Goal: Navigation & Orientation: Go to known website

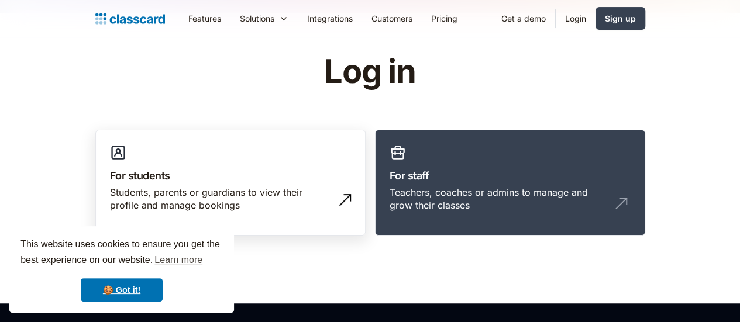
scroll to position [15, 0]
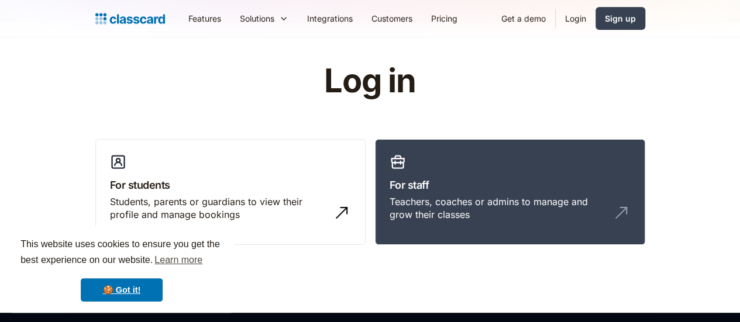
click at [596, 17] on link "Login" at bounding box center [576, 18] width 40 height 26
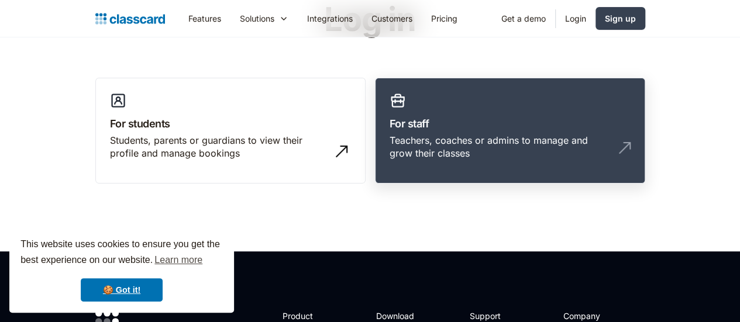
scroll to position [78, 0]
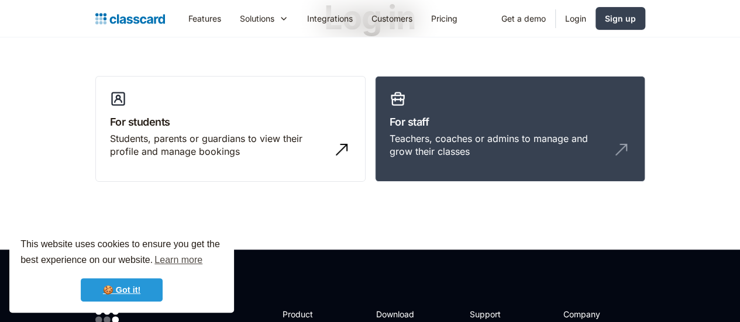
click at [137, 293] on link "🍪 Got it!" at bounding box center [122, 290] width 82 height 23
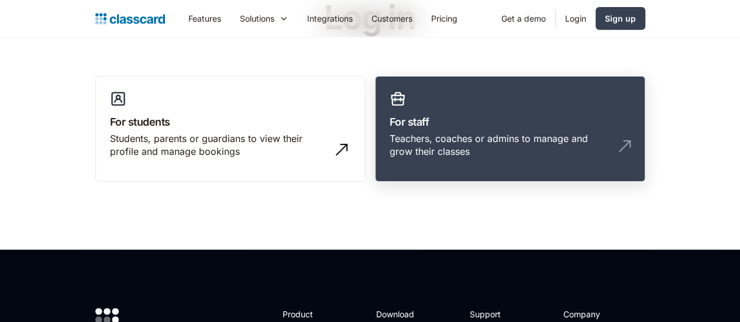
click at [533, 137] on div "Teachers, coaches or admins to manage and grow their classes" at bounding box center [499, 145] width 218 height 26
